Goal: Task Accomplishment & Management: Manage account settings

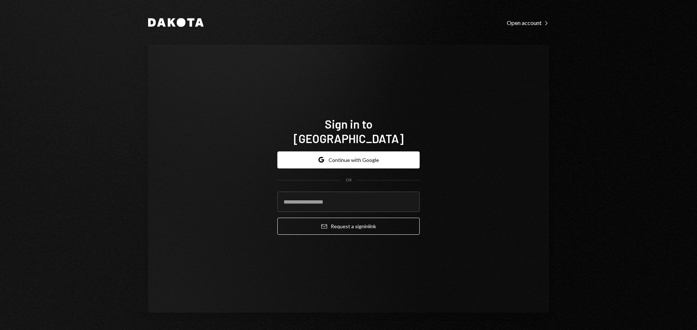
type input "**********"
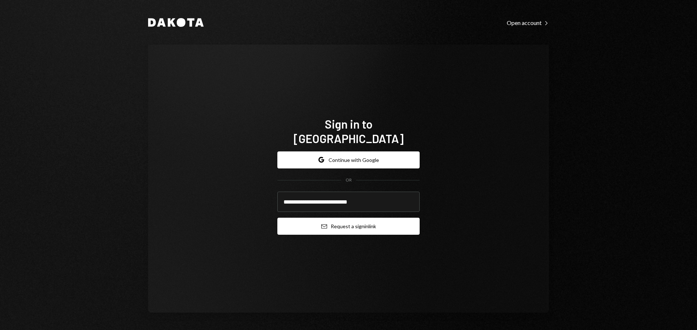
click at [308, 219] on button "Email Request a sign in link" at bounding box center [348, 226] width 142 height 17
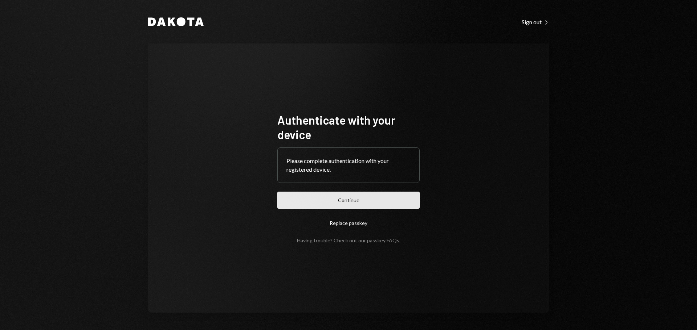
click at [325, 200] on button "Continue" at bounding box center [348, 200] width 142 height 17
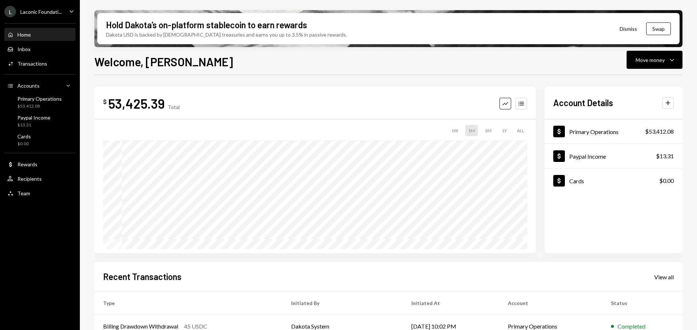
click at [323, 67] on div "Welcome, [PERSON_NAME] Move money Caret Down" at bounding box center [388, 61] width 588 height 16
click at [68, 11] on icon "Caret Down" at bounding box center [71, 11] width 8 height 8
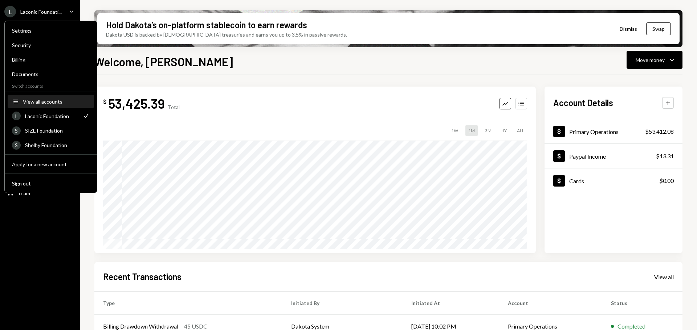
click at [39, 105] on button "Accounts View all accounts" at bounding box center [51, 101] width 86 height 13
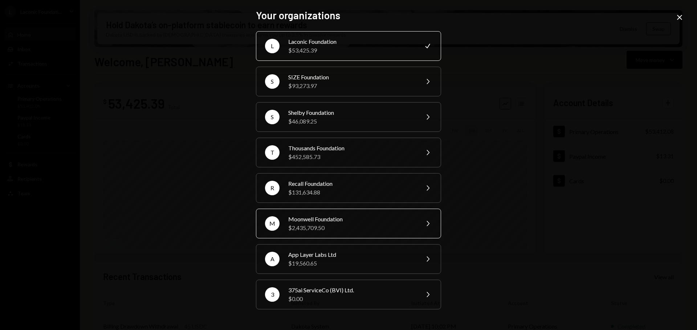
click at [331, 218] on div "Moonwell Foundation" at bounding box center [351, 219] width 126 height 9
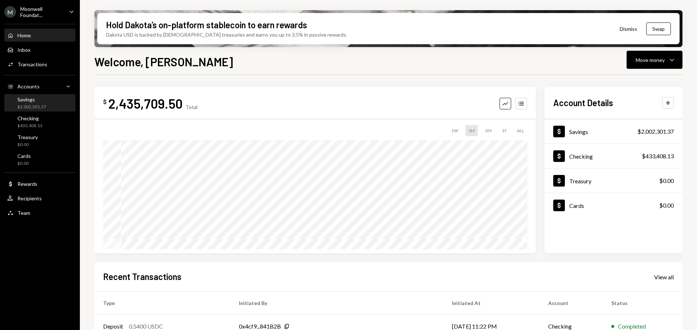
click at [26, 103] on div "Savings $2,002,301.37" at bounding box center [31, 103] width 29 height 14
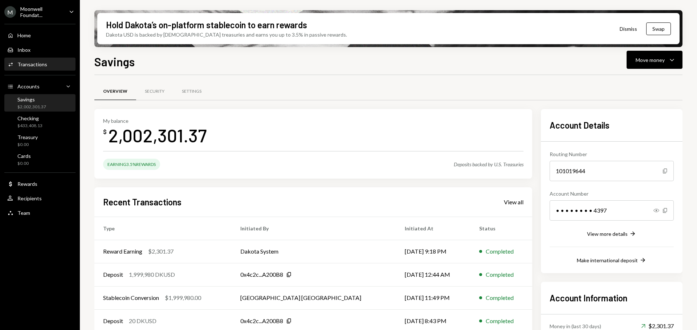
click at [40, 67] on div "Transactions" at bounding box center [32, 64] width 30 height 6
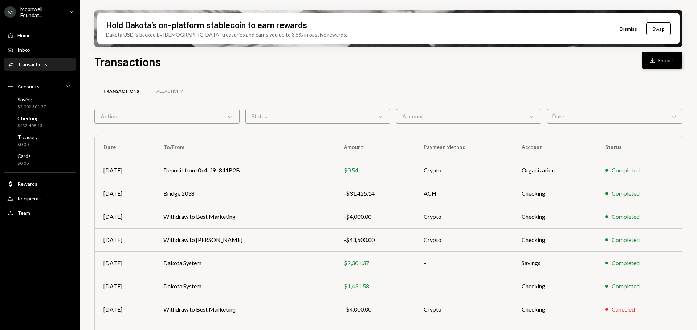
click at [652, 64] on button "Download Export" at bounding box center [661, 60] width 41 height 17
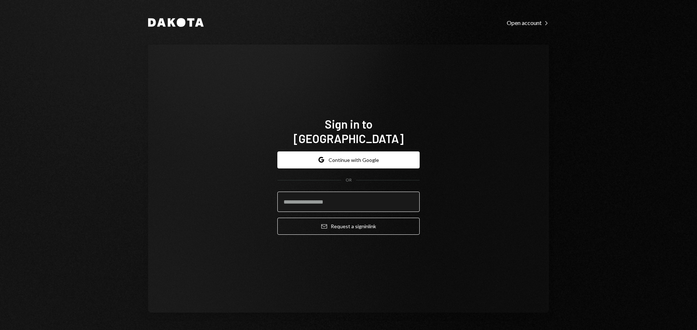
click at [306, 202] on input "email" at bounding box center [348, 202] width 142 height 20
type input "**********"
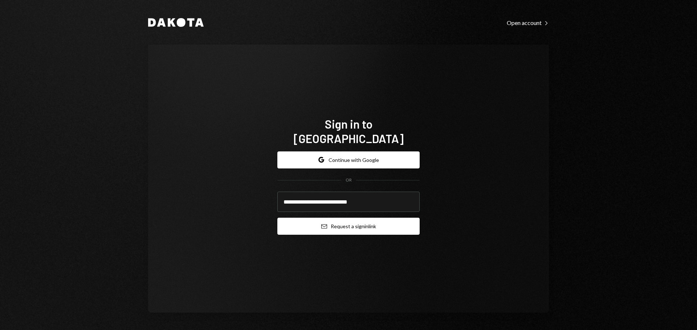
click at [317, 218] on button "Email Request a sign in link" at bounding box center [348, 226] width 142 height 17
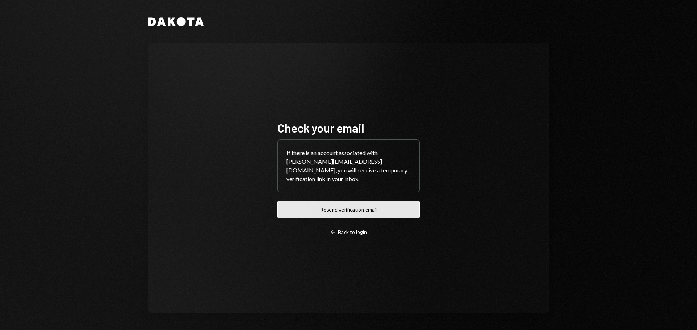
click at [353, 210] on button "Resend verification email" at bounding box center [348, 209] width 142 height 17
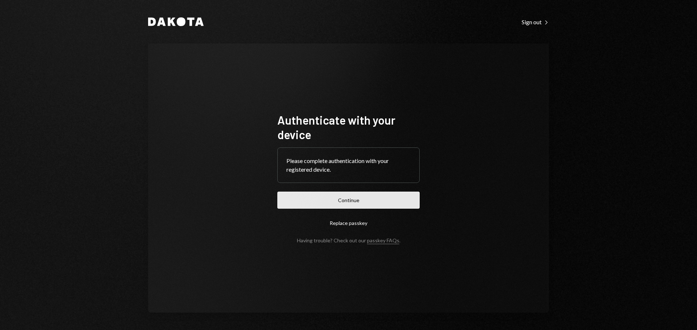
click at [330, 201] on button "Continue" at bounding box center [348, 200] width 142 height 17
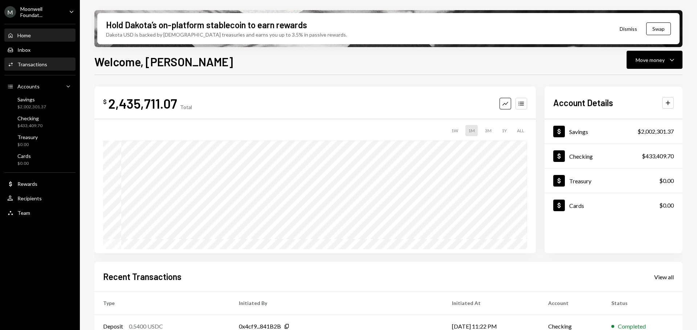
click at [31, 65] on div "Transactions" at bounding box center [32, 64] width 30 height 6
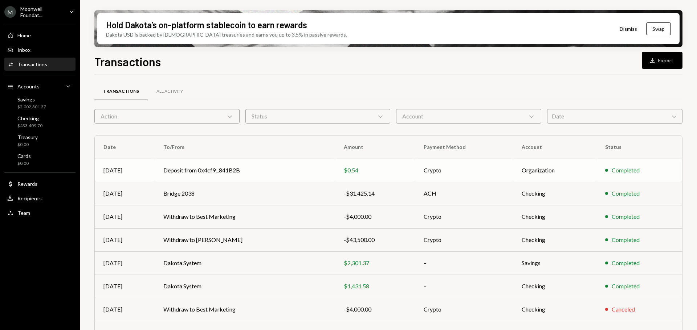
click at [312, 174] on td "Deposit from 0x4cf9...841B2B" at bounding box center [245, 170] width 180 height 23
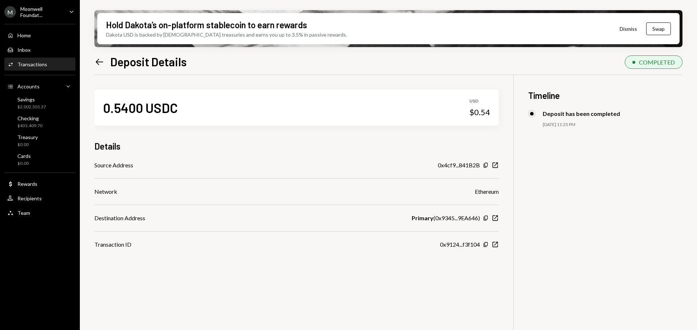
click at [100, 65] on icon "Left Arrow" at bounding box center [99, 62] width 10 height 10
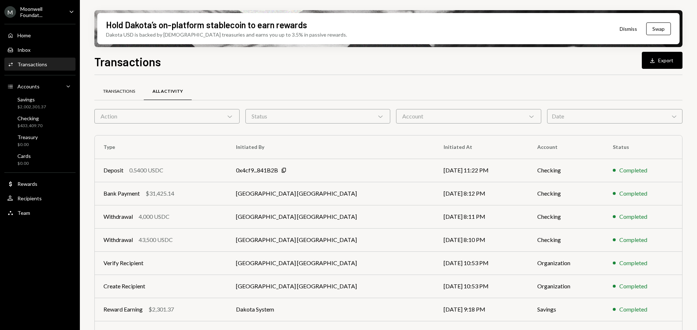
click at [114, 93] on div "Transactions" at bounding box center [119, 92] width 32 height 6
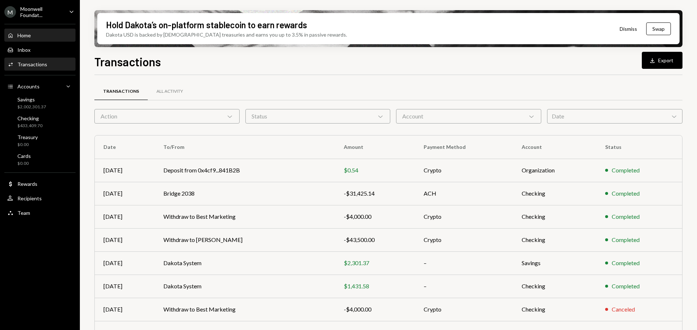
click at [20, 36] on div "Home" at bounding box center [23, 35] width 13 height 6
